Goal: Task Accomplishment & Management: Manage account settings

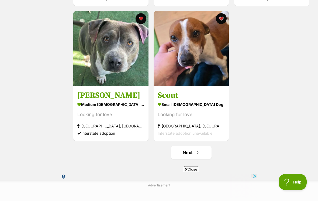
scroll to position [908, 0]
click at [190, 155] on link "Next" at bounding box center [191, 152] width 40 height 13
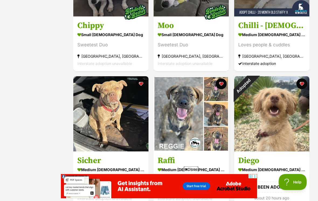
scroll to position [169, 0]
click at [253, 95] on div "Adopted" at bounding box center [243, 85] width 19 height 19
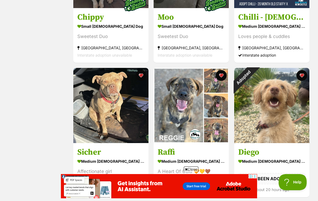
click at [300, 77] on button "favourite" at bounding box center [301, 75] width 11 height 11
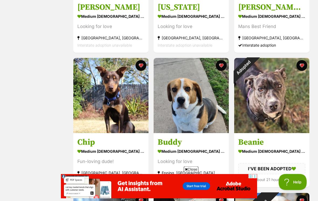
scroll to position [592, 0]
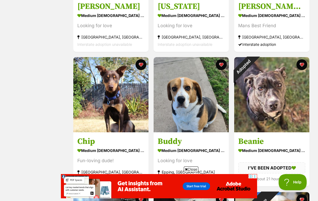
click at [301, 68] on button "favourite" at bounding box center [301, 64] width 11 height 11
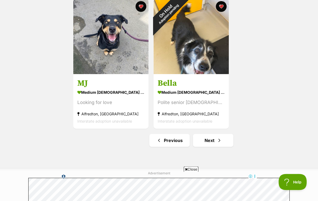
scroll to position [920, 0]
click at [210, 141] on link "Next" at bounding box center [213, 140] width 40 height 13
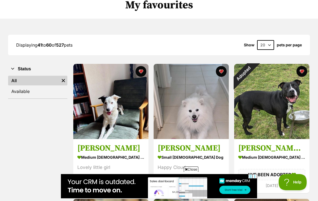
scroll to position [48, 0]
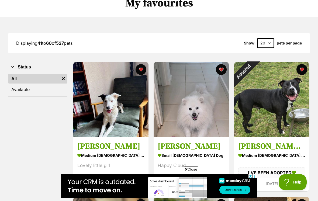
click at [249, 81] on div "Adopted" at bounding box center [243, 71] width 19 height 19
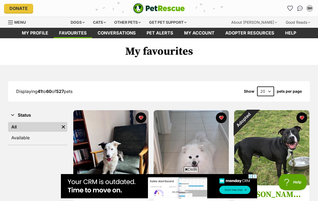
scroll to position [57, 0]
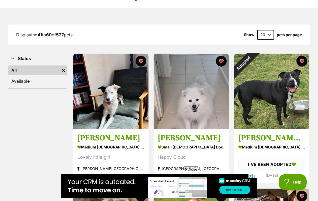
click at [300, 62] on button "favourite" at bounding box center [301, 61] width 11 height 11
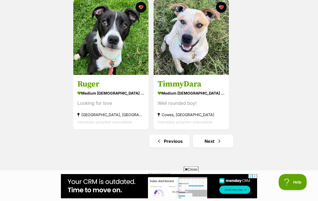
scroll to position [919, 0]
click at [210, 142] on link "Next" at bounding box center [213, 141] width 40 height 13
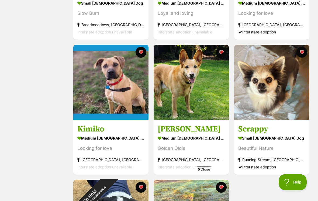
scroll to position [741, 0]
